Goal: Navigation & Orientation: Understand site structure

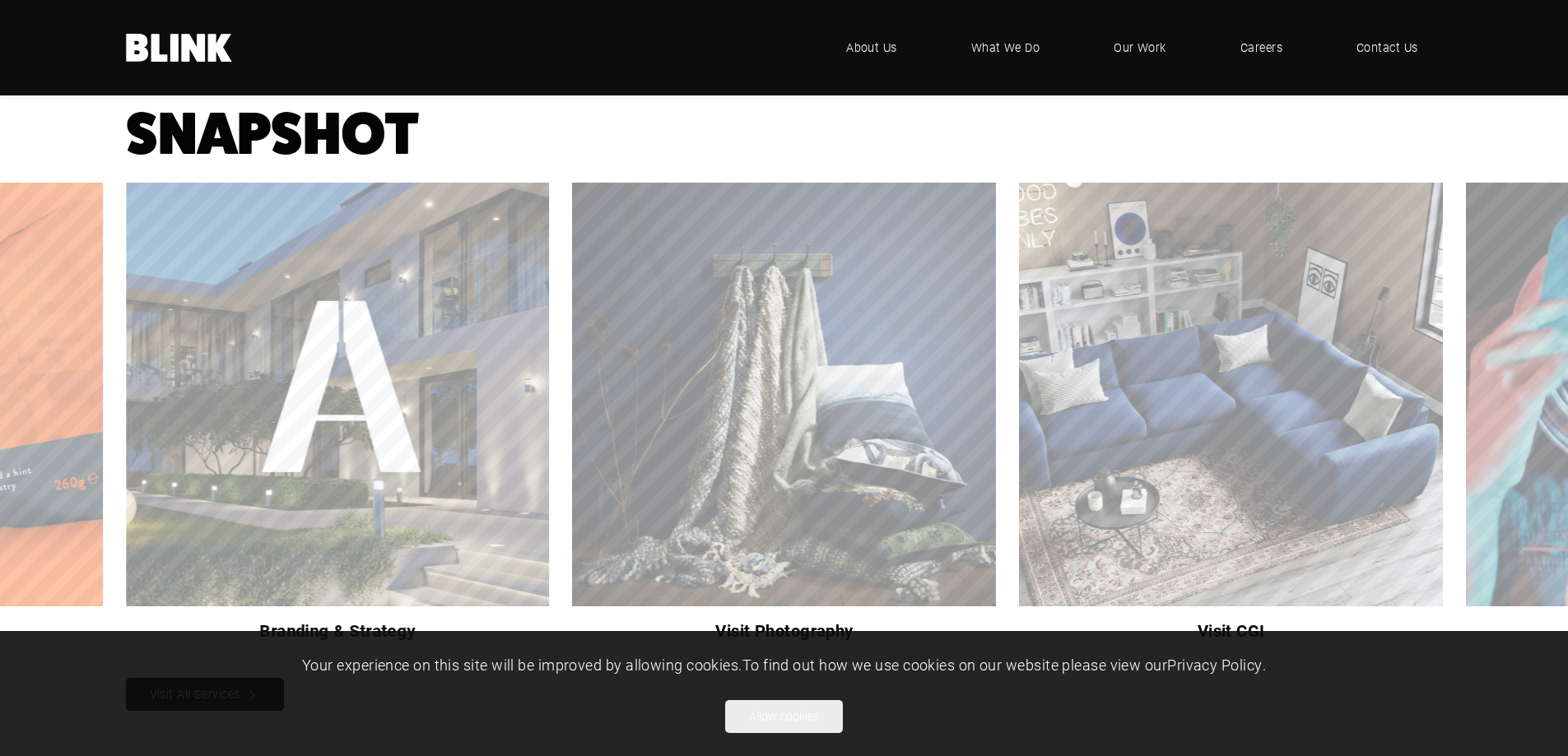
scroll to position [1329, 0]
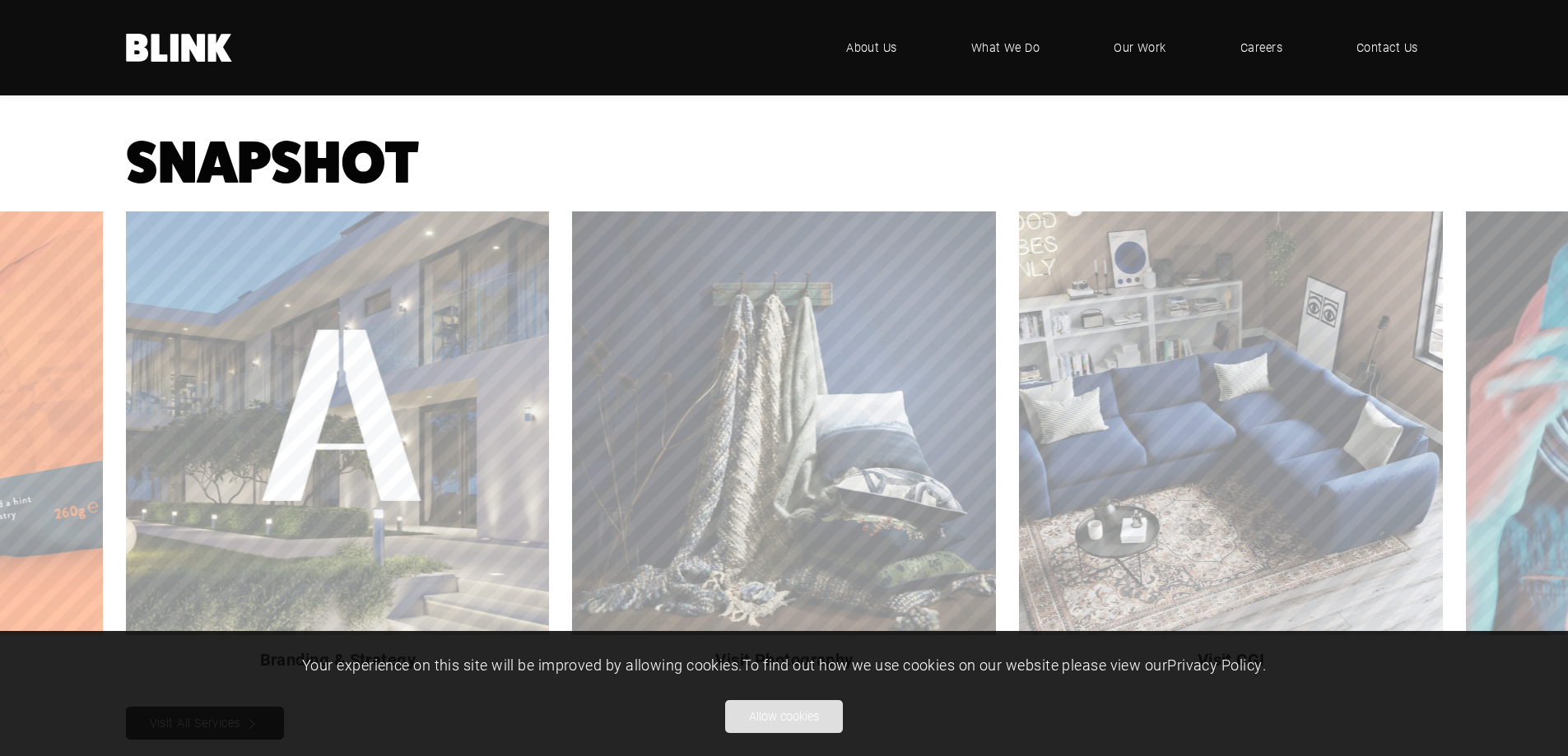
click at [796, 710] on button "Allow cookies" at bounding box center [784, 716] width 118 height 33
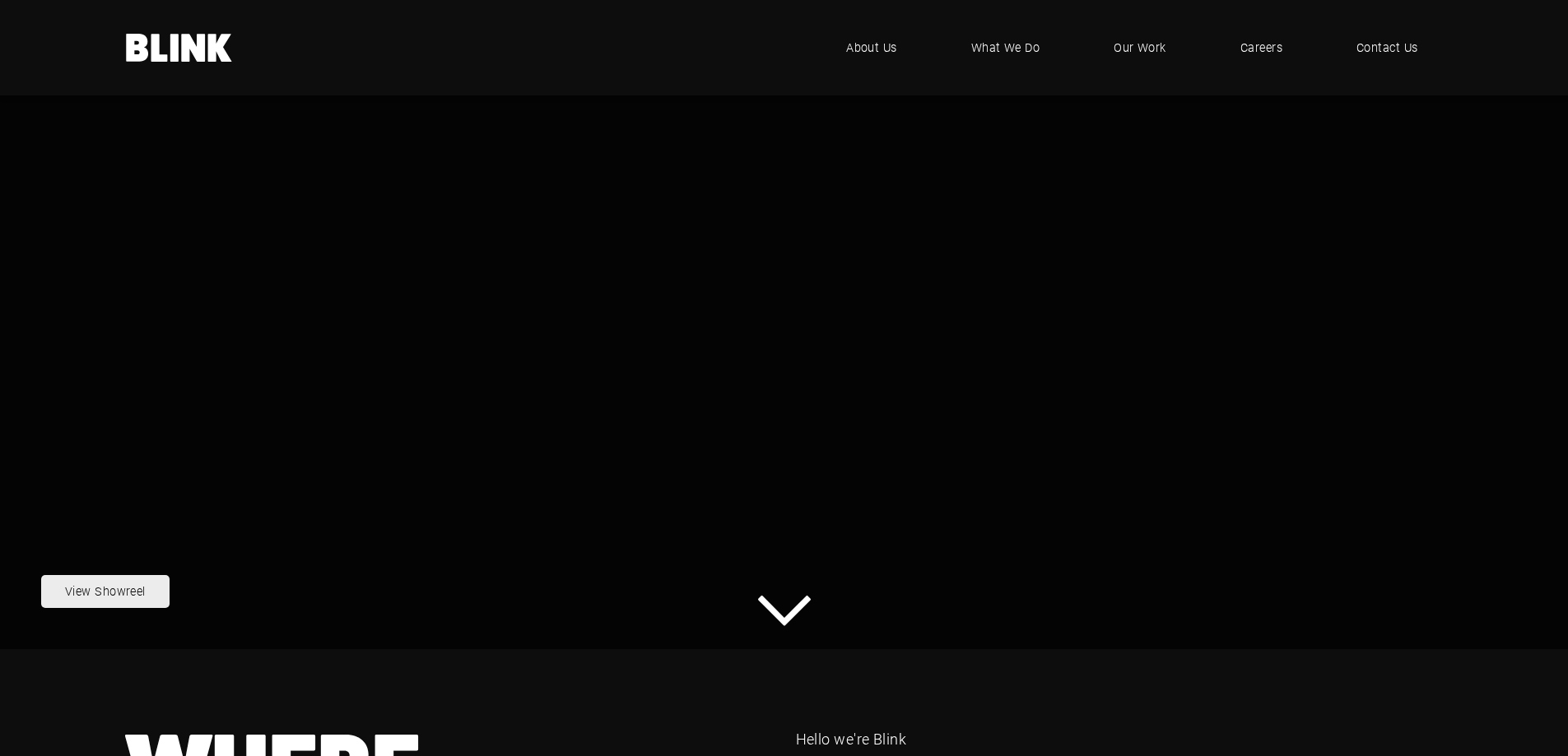
scroll to position [178, 0]
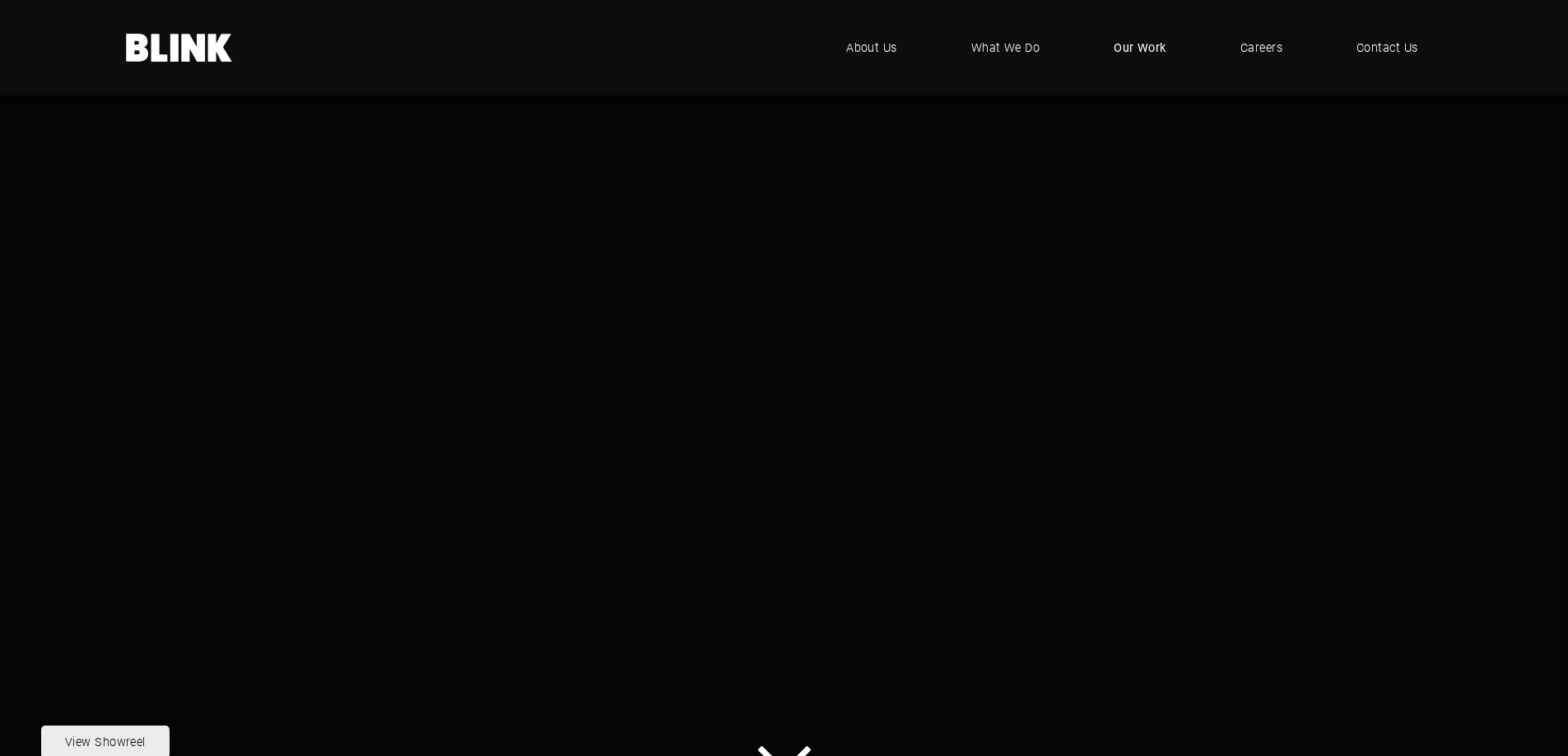
click at [1099, 45] on link "Our Work" at bounding box center [1140, 47] width 102 height 50
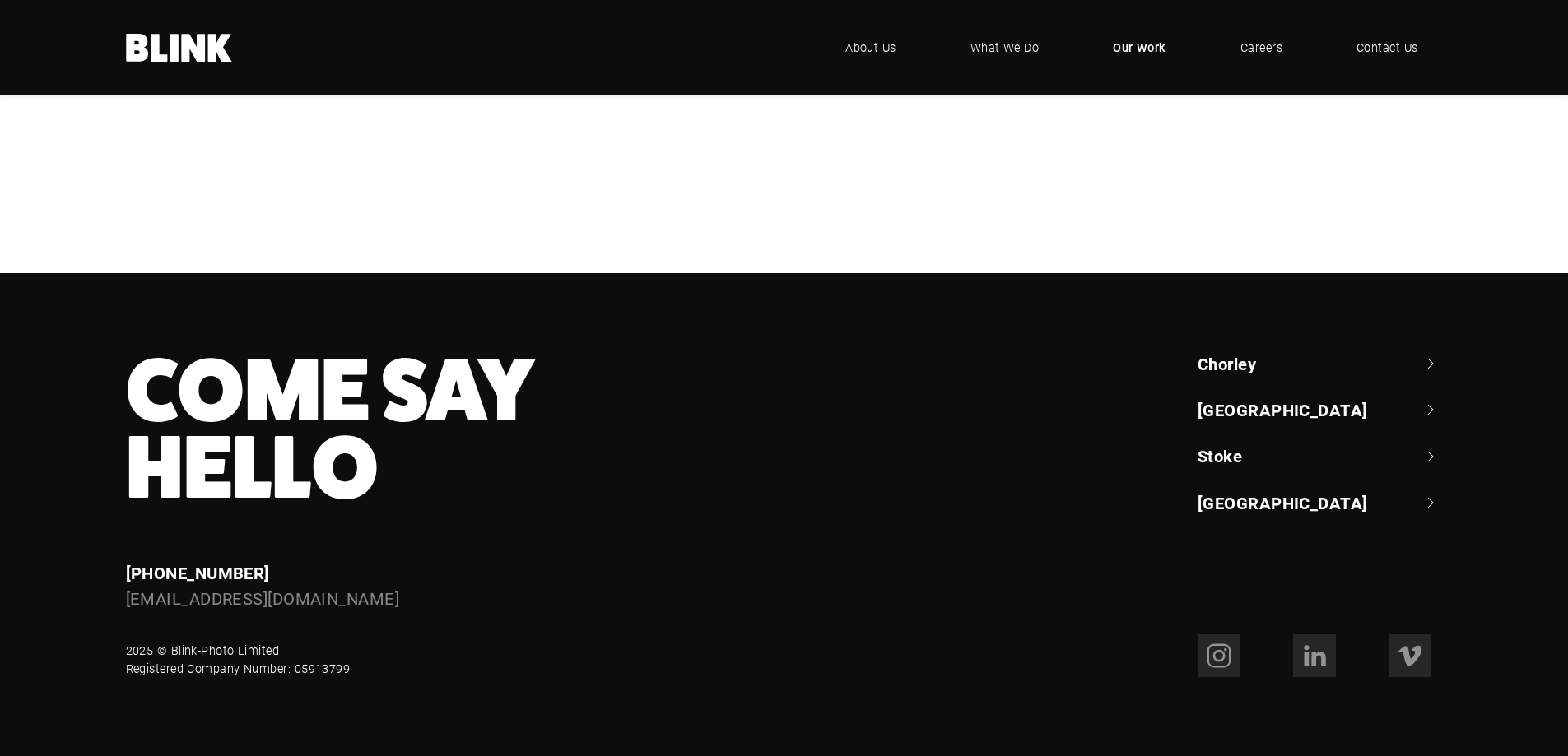
scroll to position [1552, 0]
click at [1013, 52] on span "What We Do" at bounding box center [1004, 48] width 70 height 18
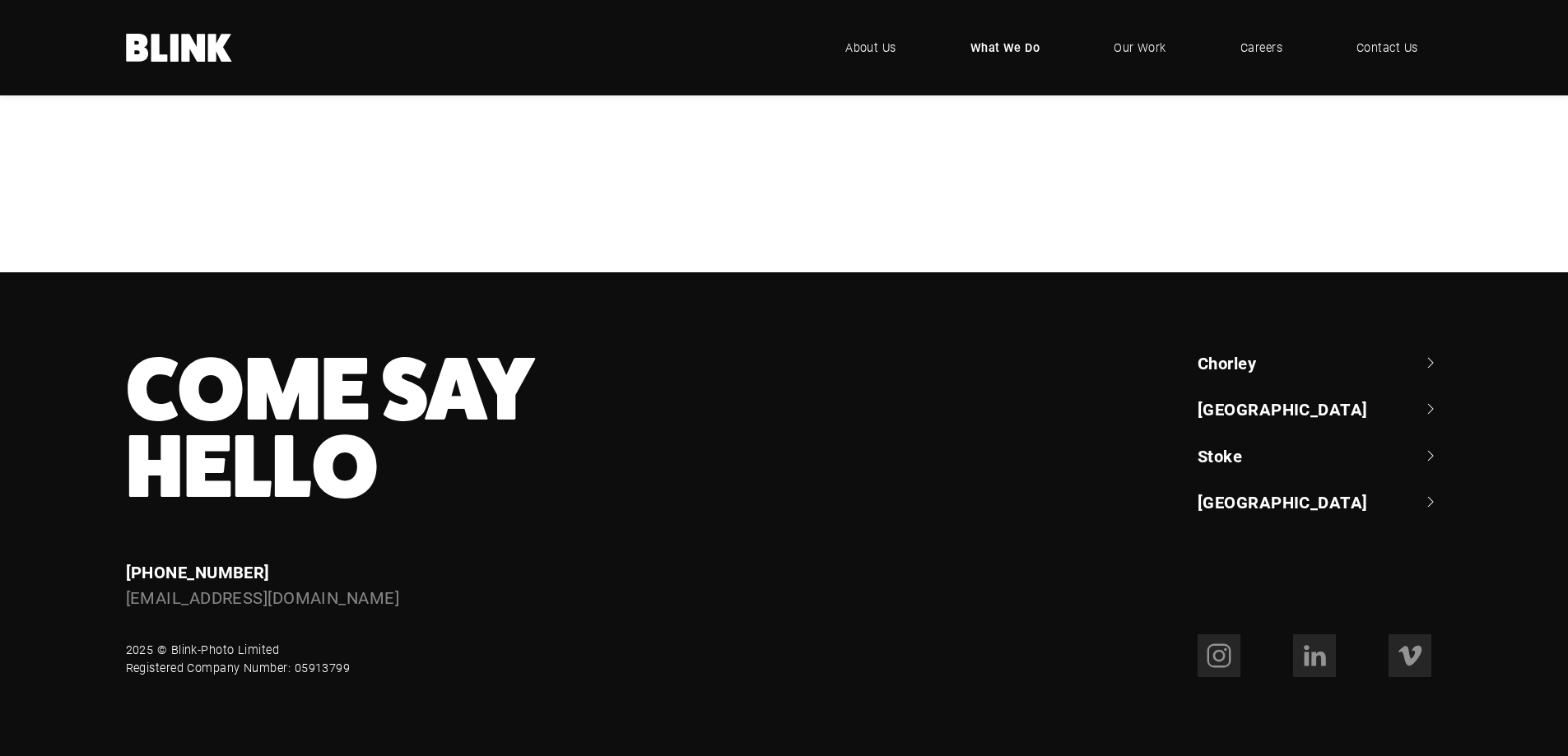
scroll to position [1532, 0]
click at [872, 32] on link "About Us" at bounding box center [870, 47] width 100 height 50
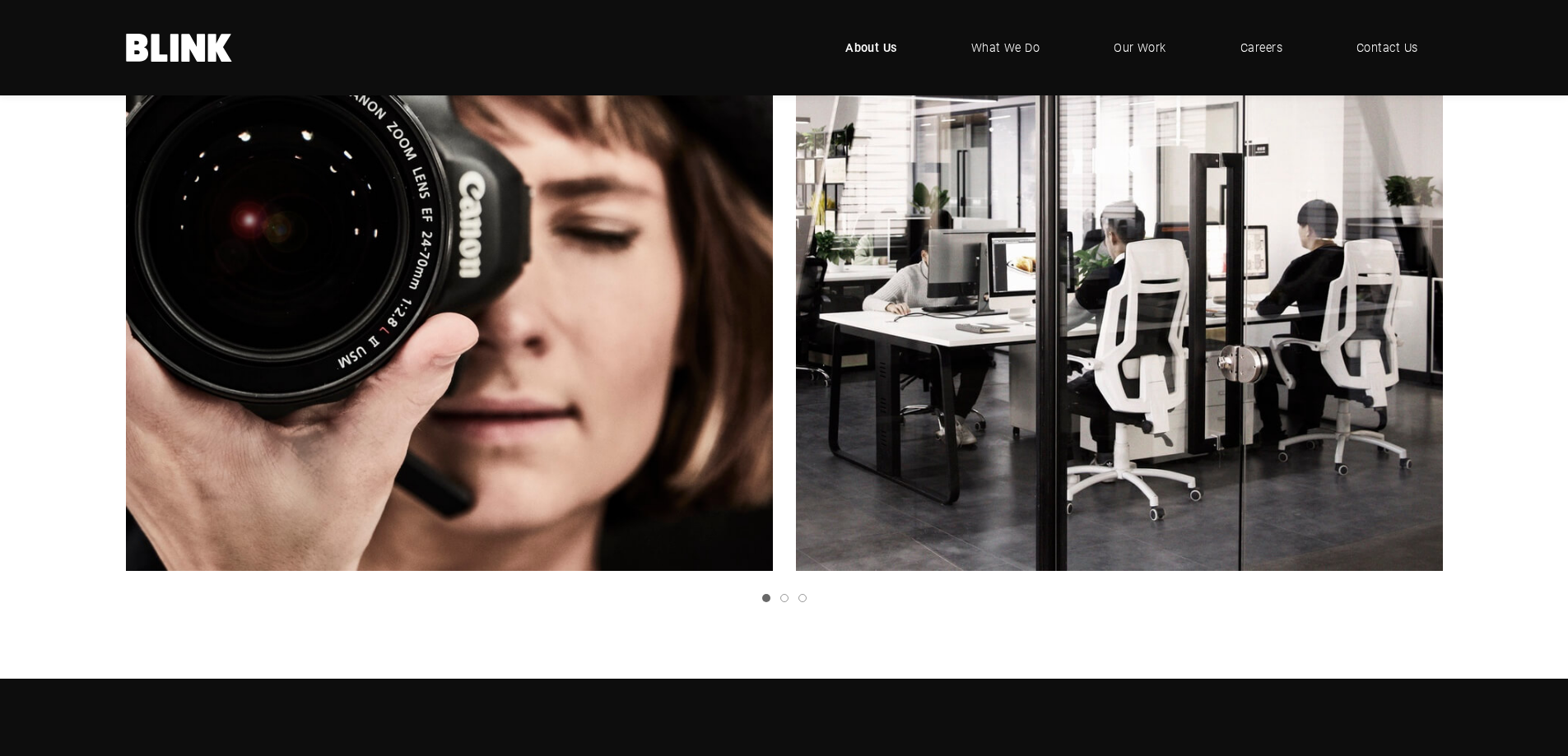
scroll to position [658, 0]
